Goal: Use online tool/utility

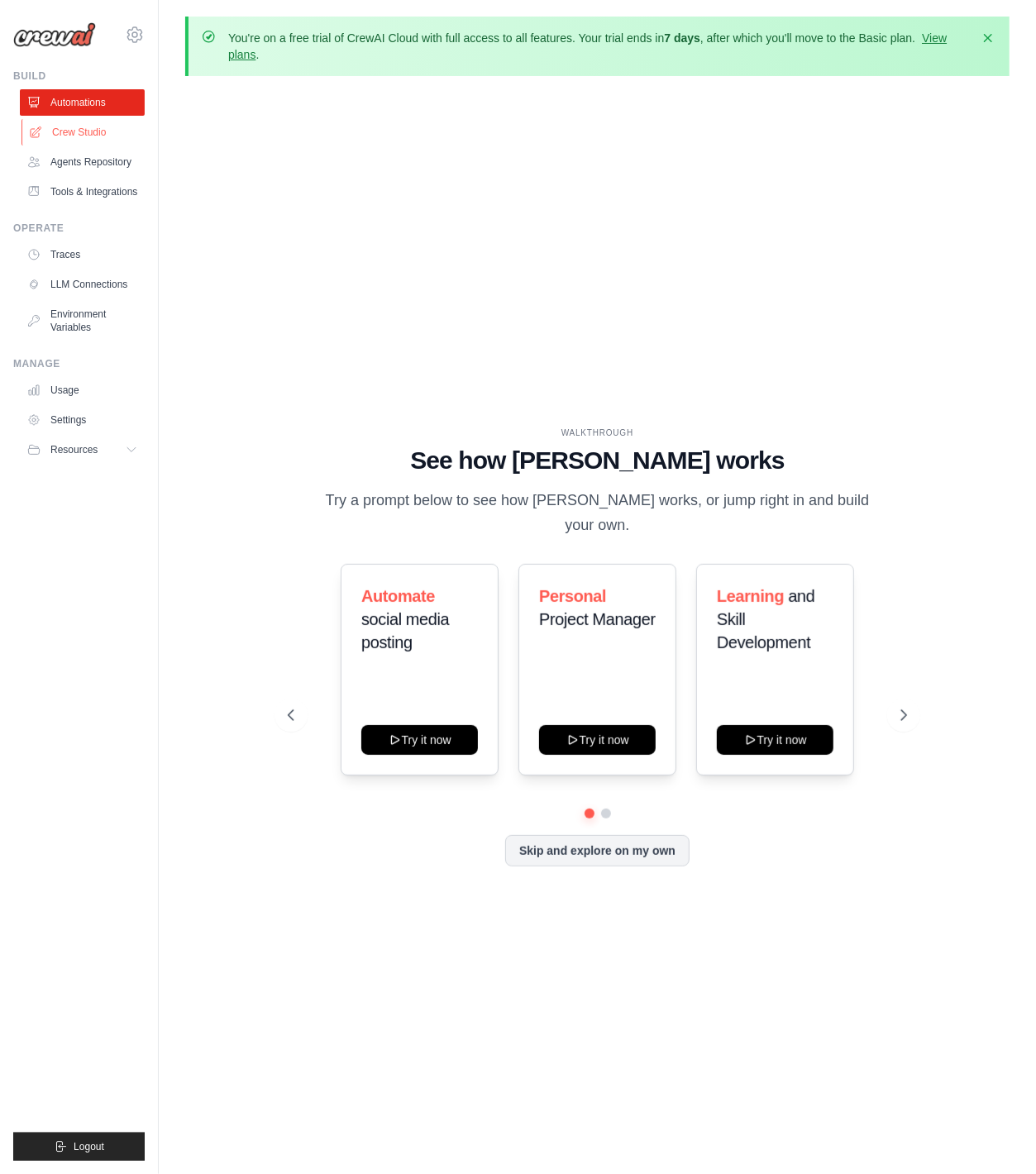
click at [88, 135] on link "Crew Studio" at bounding box center [83, 132] width 125 height 27
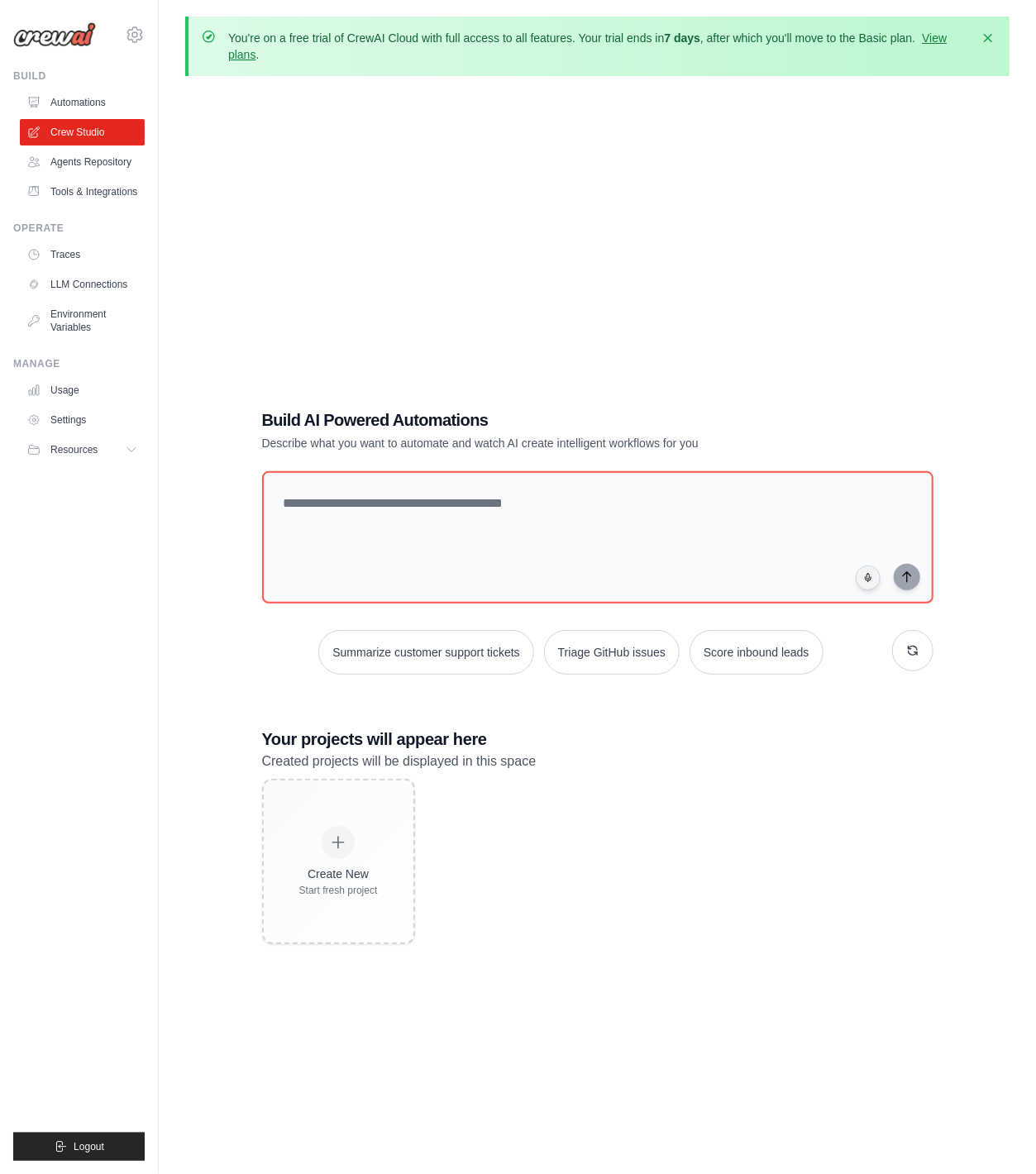
click at [413, 335] on div "Build AI Powered Automations Describe what you want to automate and watch AI cr…" at bounding box center [597, 676] width 824 height 1174
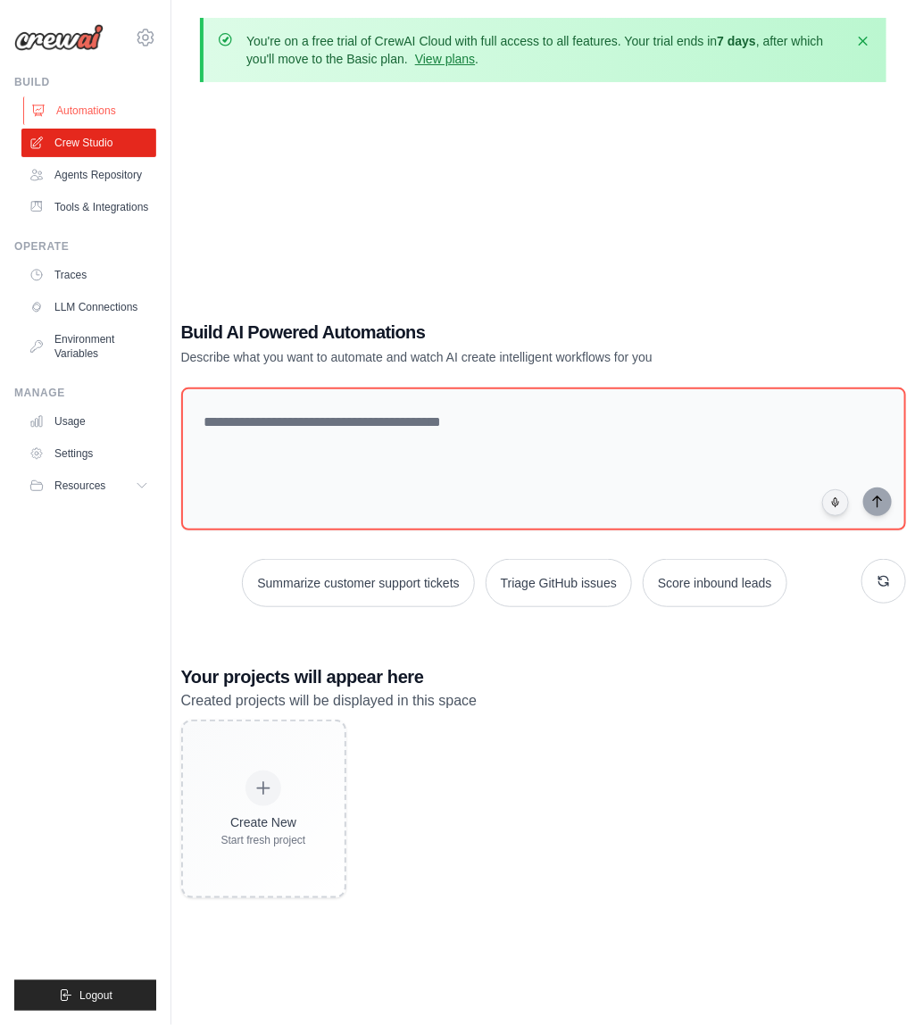
click at [61, 100] on link "Automations" at bounding box center [90, 110] width 135 height 29
